Goal: Check status: Check status

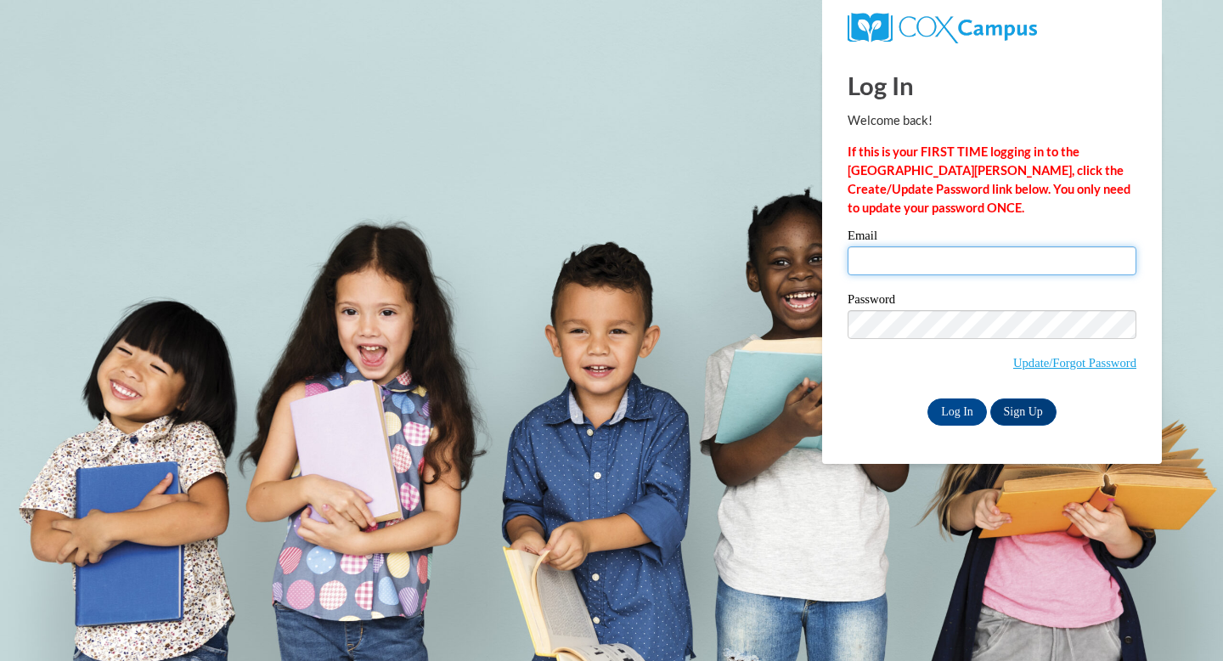
click at [867, 272] on input "Email" at bounding box center [992, 260] width 289 height 29
type input "ekmoon3085@ung.edu"
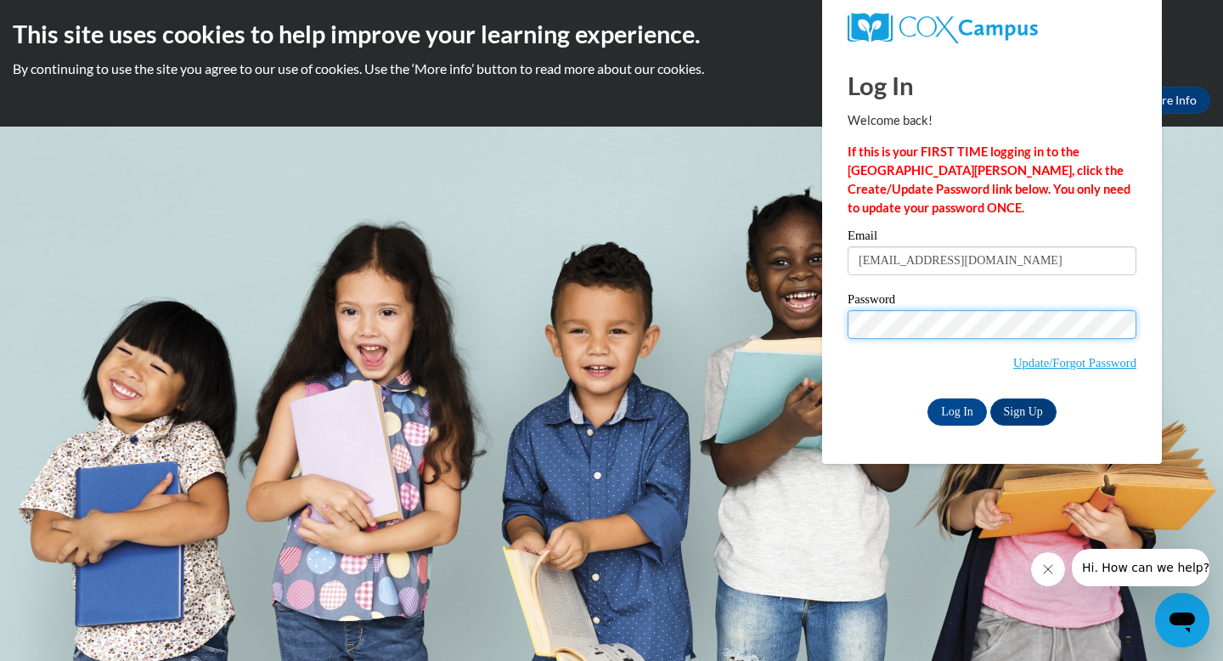
click at [928, 398] on input "Log In" at bounding box center [957, 411] width 59 height 27
click at [939, 421] on input "Log In" at bounding box center [957, 411] width 59 height 27
